Goal: Answer question/provide support

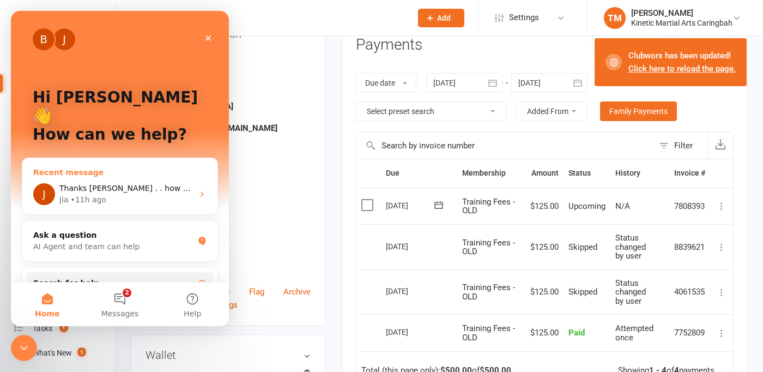
click at [147, 184] on span "Thanks Jai . . how do I do that??? The email address is "mfillis79@gmail.com" b…" at bounding box center [348, 188] width 579 height 9
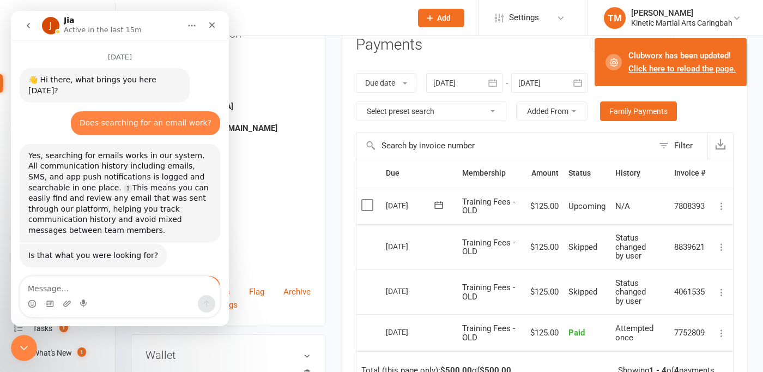
click at [98, 292] on textarea "Message…" at bounding box center [120, 285] width 200 height 19
type textarea "Hi Jai . . its in the [GEOGRAPHIC_DATA]"
click at [135, 175] on div "Yes, searching for emails works in our system. All communication history includ…" at bounding box center [119, 193] width 183 height 86
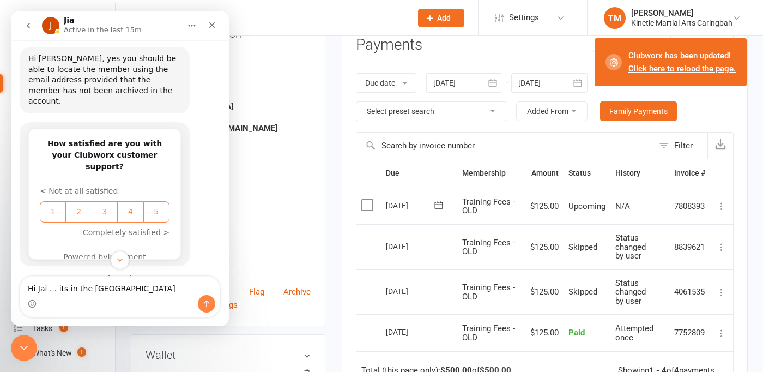
scroll to position [1303, 0]
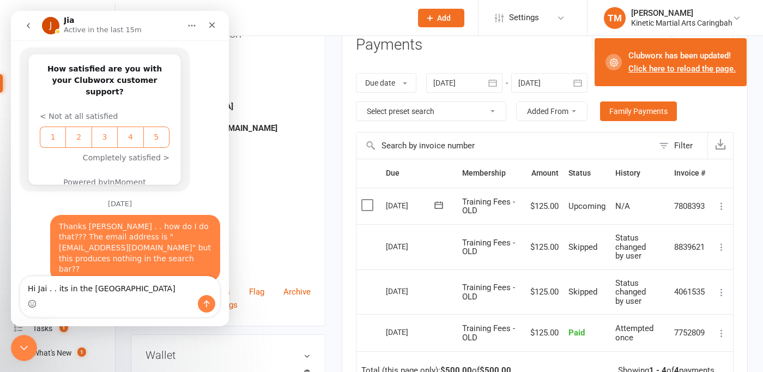
click at [101, 243] on link "[EMAIL_ADDRESS][DOMAIN_NAME]" at bounding box center [126, 247] width 134 height 9
click at [142, 221] on div "Thanks Jai . . how do I do that??? The email address is " mfillis79@gmail.com "…" at bounding box center [135, 247] width 153 height 53
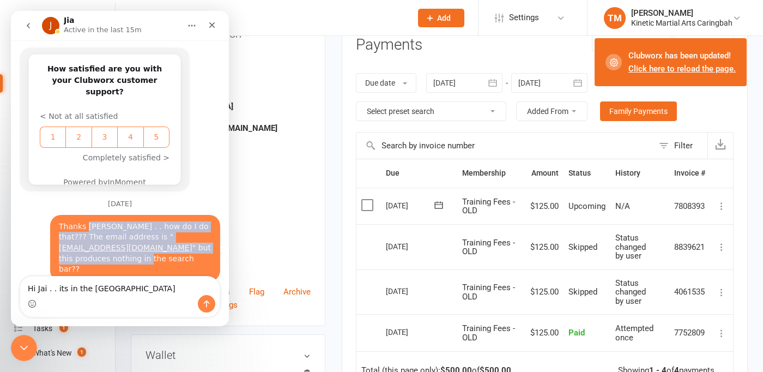
drag, startPoint x: 88, startPoint y: 164, endPoint x: 131, endPoint y: 181, distance: 46.3
click at [131, 221] on div "Thanks Jai . . how do I do that??? The email address is " mfillis79@gmail.com "…" at bounding box center [135, 247] width 153 height 53
copy div "Jai . . how do I do that??? The email address is " mfillis79@gmail.com " but th…"
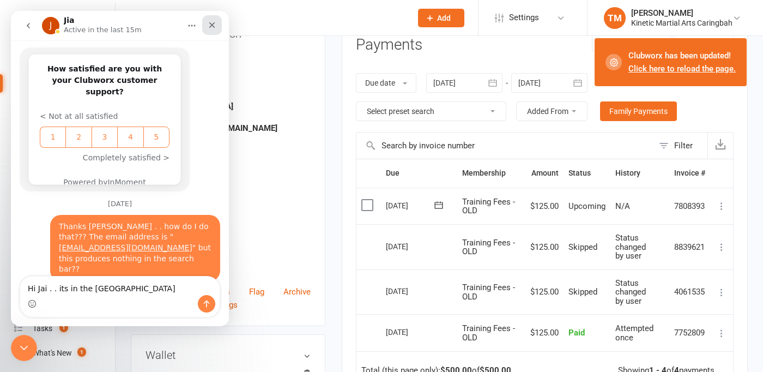
click at [216, 22] on icon "Close" at bounding box center [212, 25] width 9 height 9
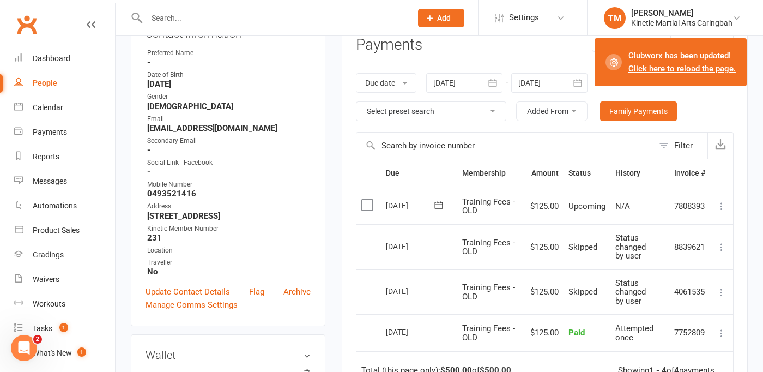
scroll to position [0, 0]
click at [217, 21] on input "text" at bounding box center [273, 17] width 261 height 15
paste input "[EMAIL_ADDRESS][DOMAIN_NAME]"
type input "[EMAIL_ADDRESS][DOMAIN_NAME]"
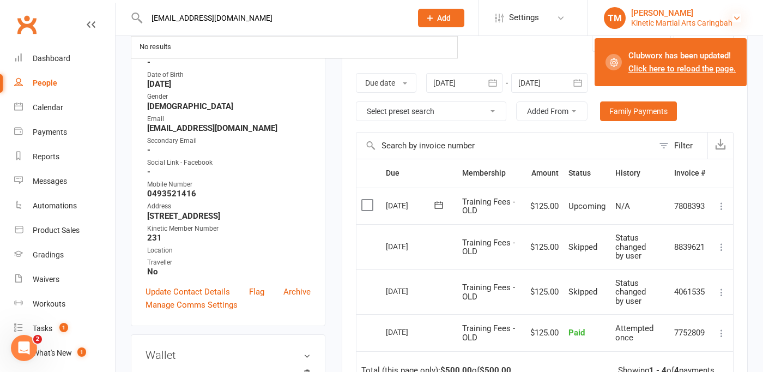
click at [735, 17] on icon at bounding box center [737, 18] width 9 height 9
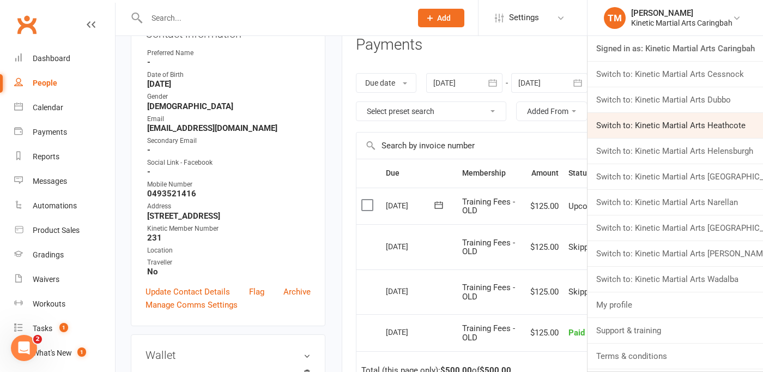
click at [711, 123] on link "Switch to: Kinetic Martial Arts Heathcote" at bounding box center [676, 125] width 176 height 25
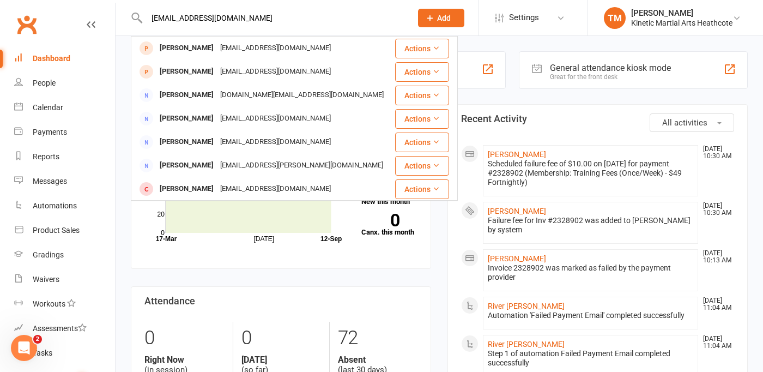
type input "[EMAIL_ADDRESS][DOMAIN_NAME]"
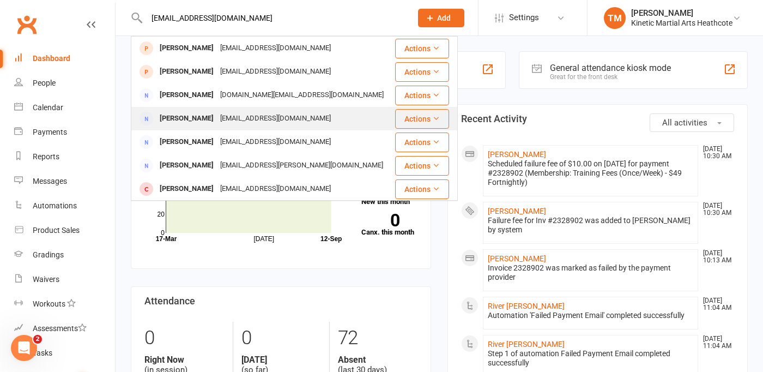
scroll to position [305, 0]
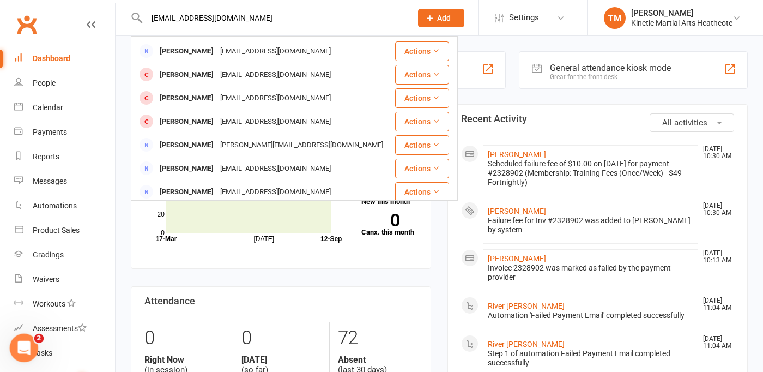
click at [27, 344] on icon "Open Intercom Messenger" at bounding box center [23, 346] width 18 height 18
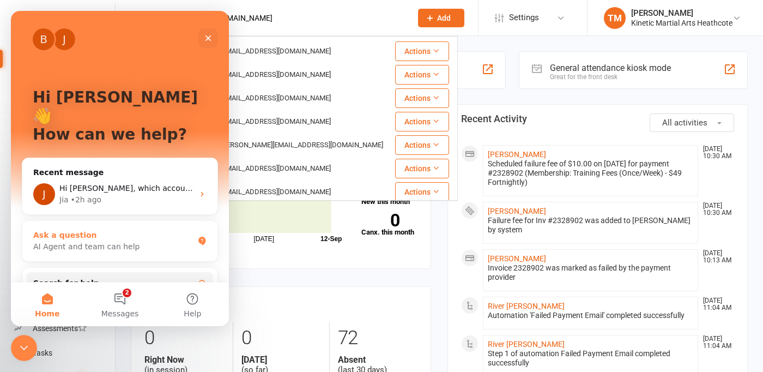
scroll to position [100, 0]
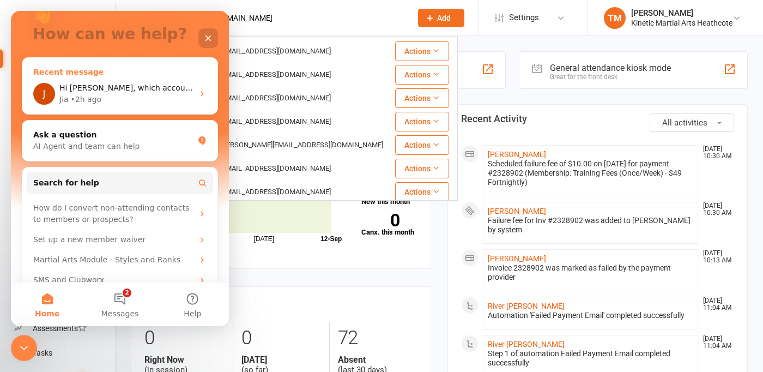
click at [161, 83] on span "Hi [PERSON_NAME], which account is this for? I'll have a look." at bounding box center [176, 87] width 235 height 9
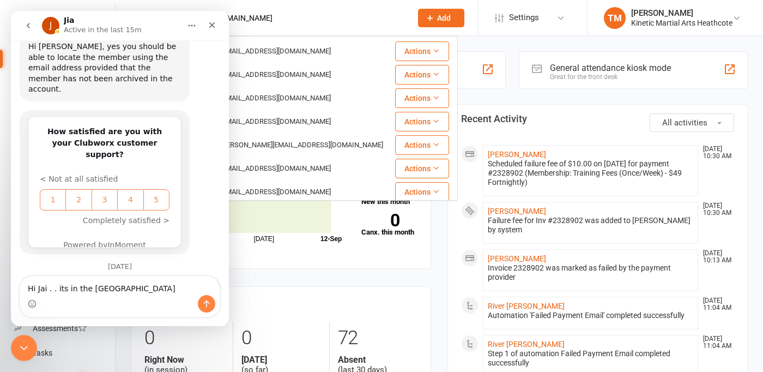
scroll to position [1292, 0]
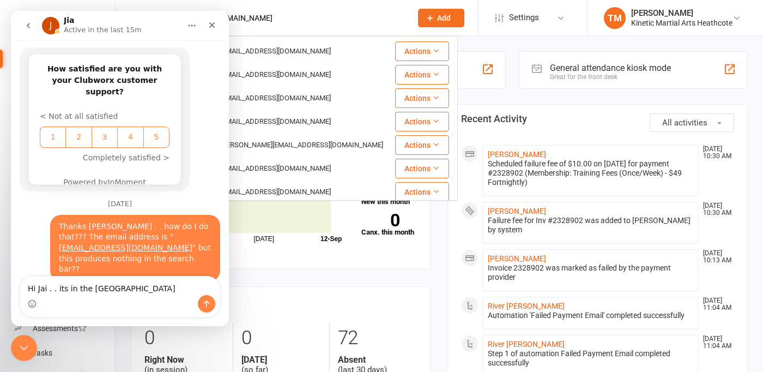
click at [76, 288] on textarea "Hi Jai . . its in the [GEOGRAPHIC_DATA]" at bounding box center [120, 285] width 200 height 19
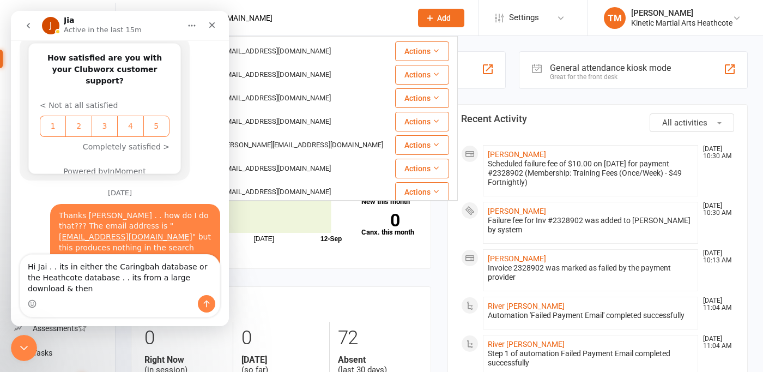
scroll to position [1314, 0]
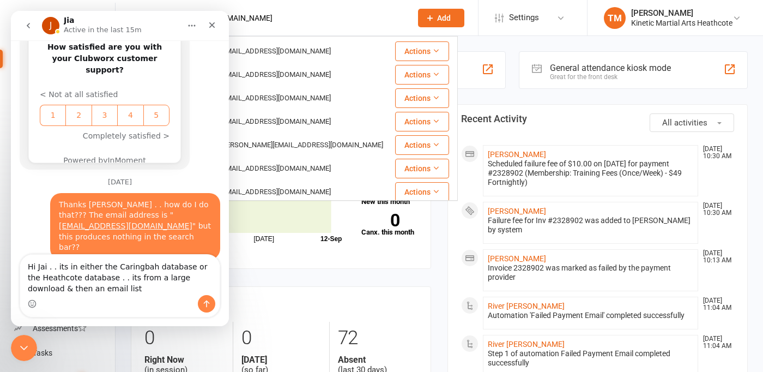
type textarea "Hi Jai . . its in either the Caringbah database or the Heathcote database . . i…"
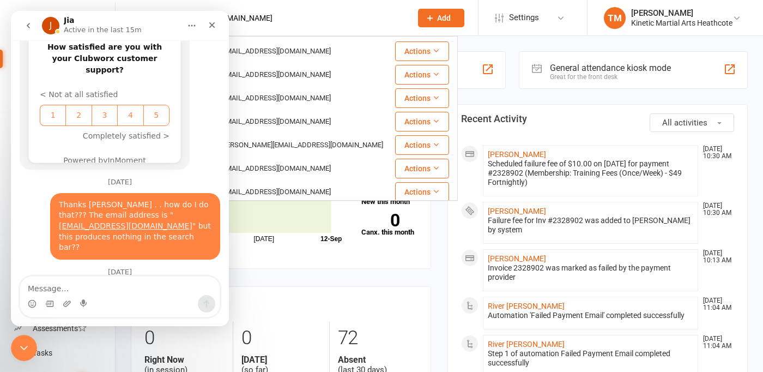
scroll to position [1346, 0]
